Goal: Navigation & Orientation: Find specific page/section

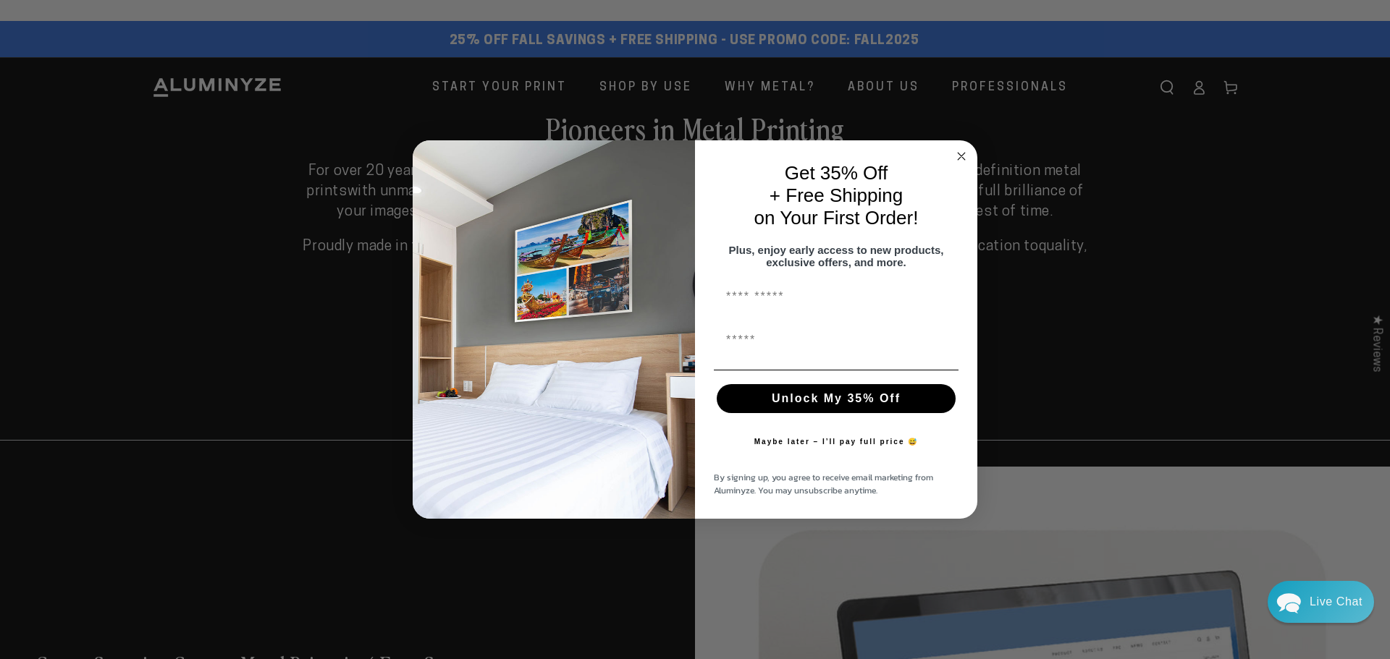
click at [959, 153] on icon "Close dialog" at bounding box center [961, 156] width 7 height 7
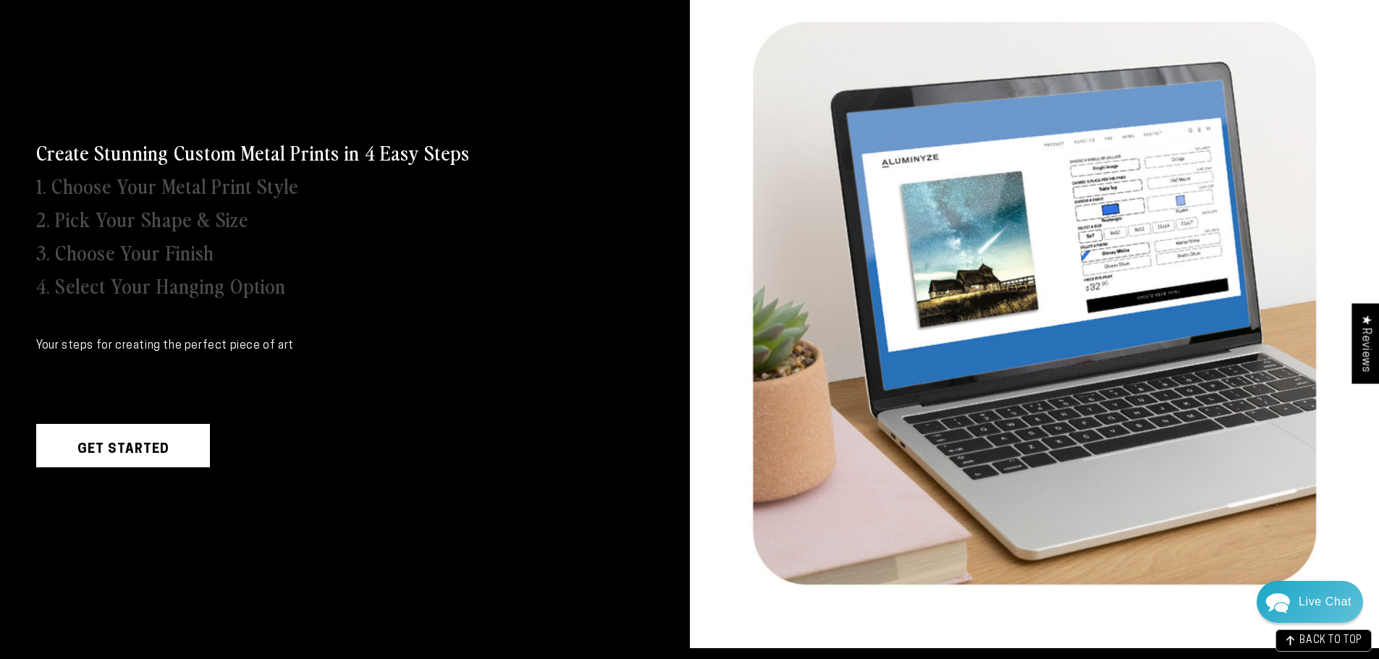
scroll to position [421, 0]
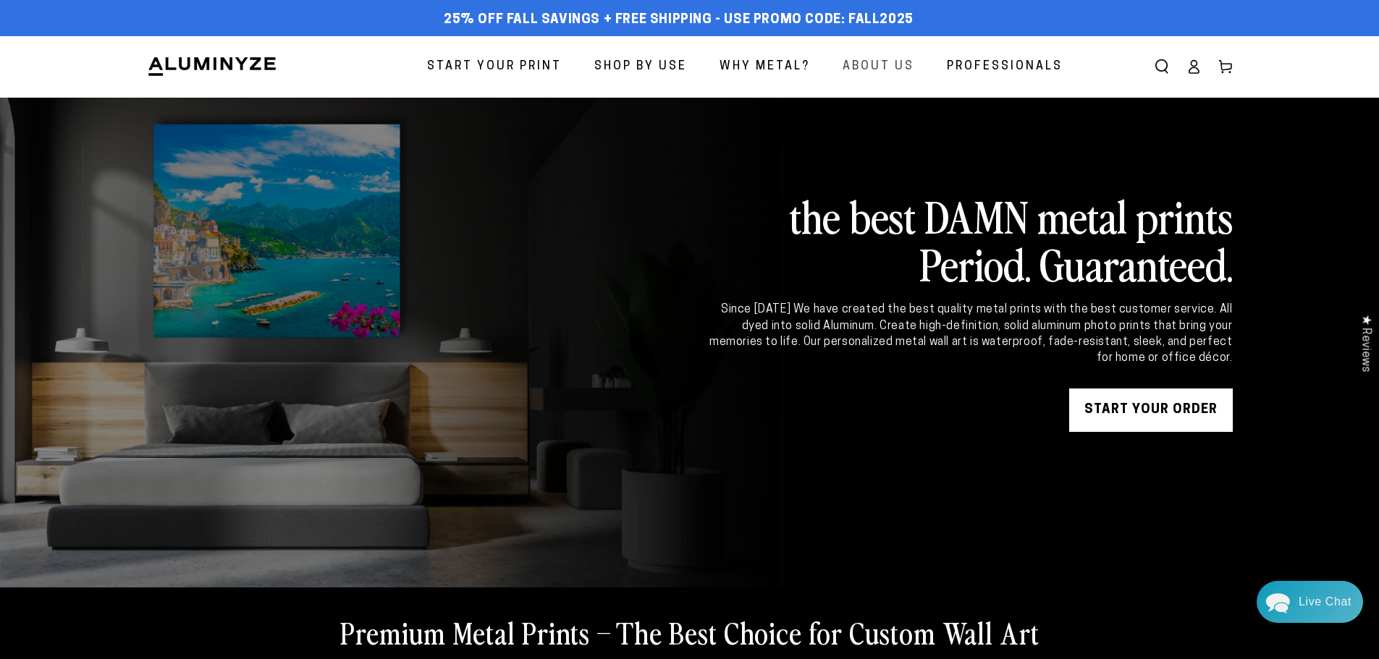
click at [891, 65] on span "About Us" at bounding box center [878, 66] width 72 height 21
